Goal: Find specific page/section: Find specific page/section

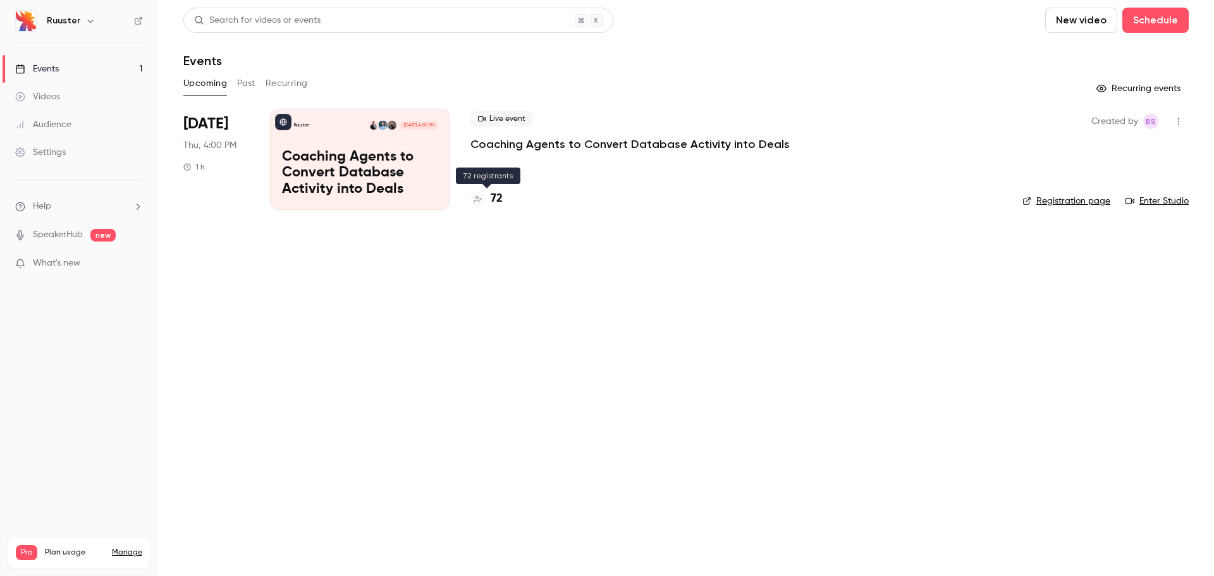
click at [486, 200] on div "72" at bounding box center [486, 198] width 32 height 17
